Goal: Find specific page/section

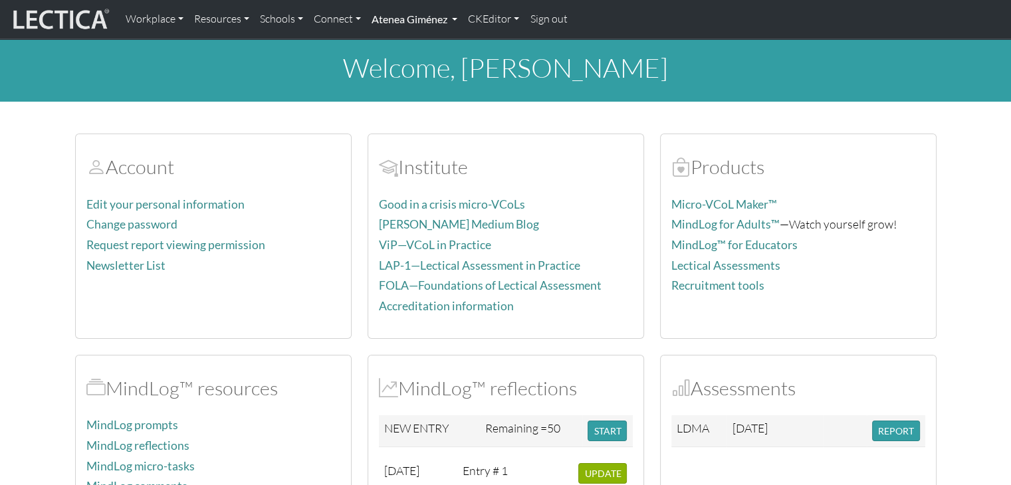
click at [429, 17] on link "Atenea Giménez" at bounding box center [414, 19] width 96 height 28
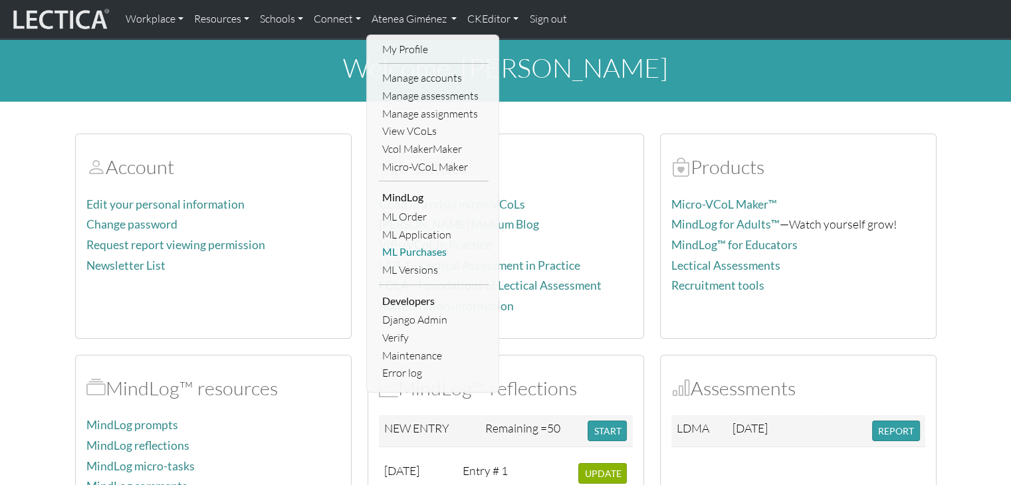
click at [431, 243] on link "ML Purchases" at bounding box center [434, 252] width 110 height 18
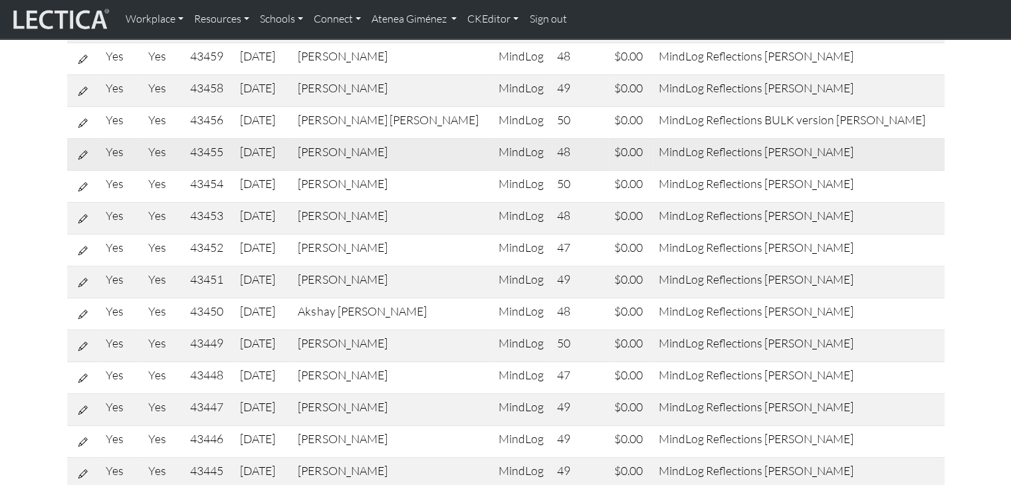
scroll to position [1223, 0]
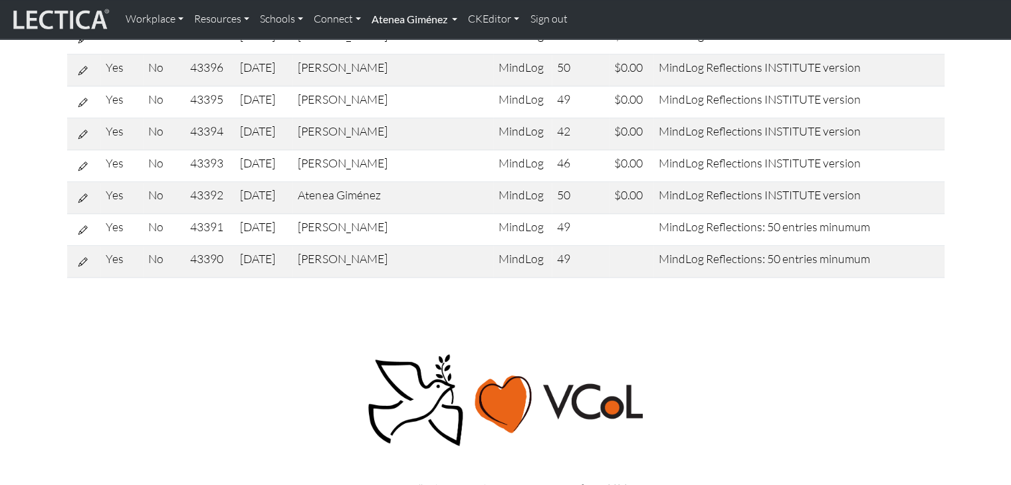
click at [425, 9] on link "Atenea Giménez" at bounding box center [414, 19] width 96 height 28
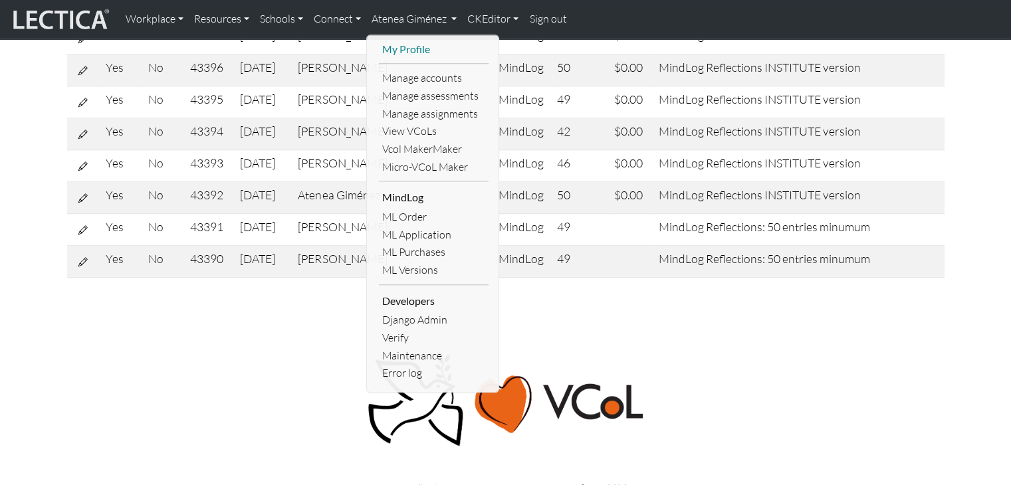
click at [407, 51] on link "My Profile" at bounding box center [434, 50] width 110 height 18
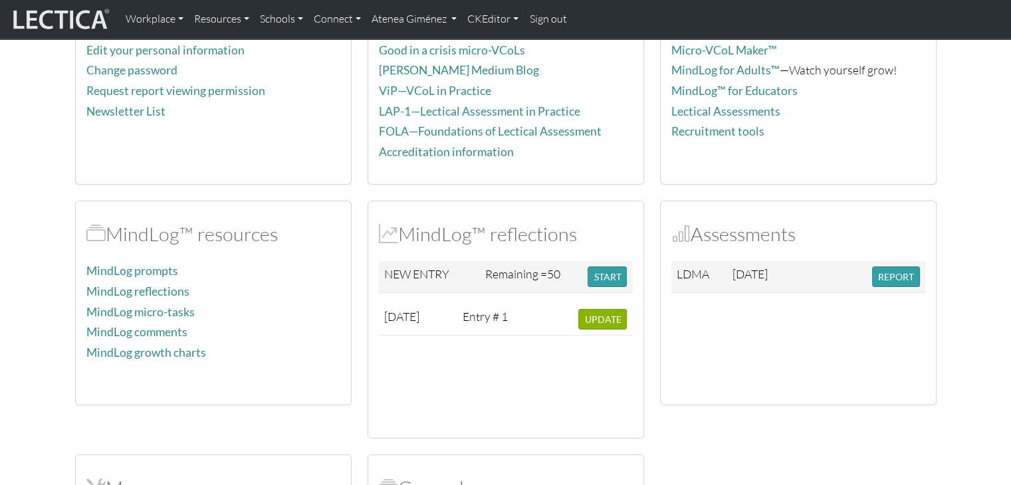
scroll to position [154, 0]
